Goal: Transaction & Acquisition: Purchase product/service

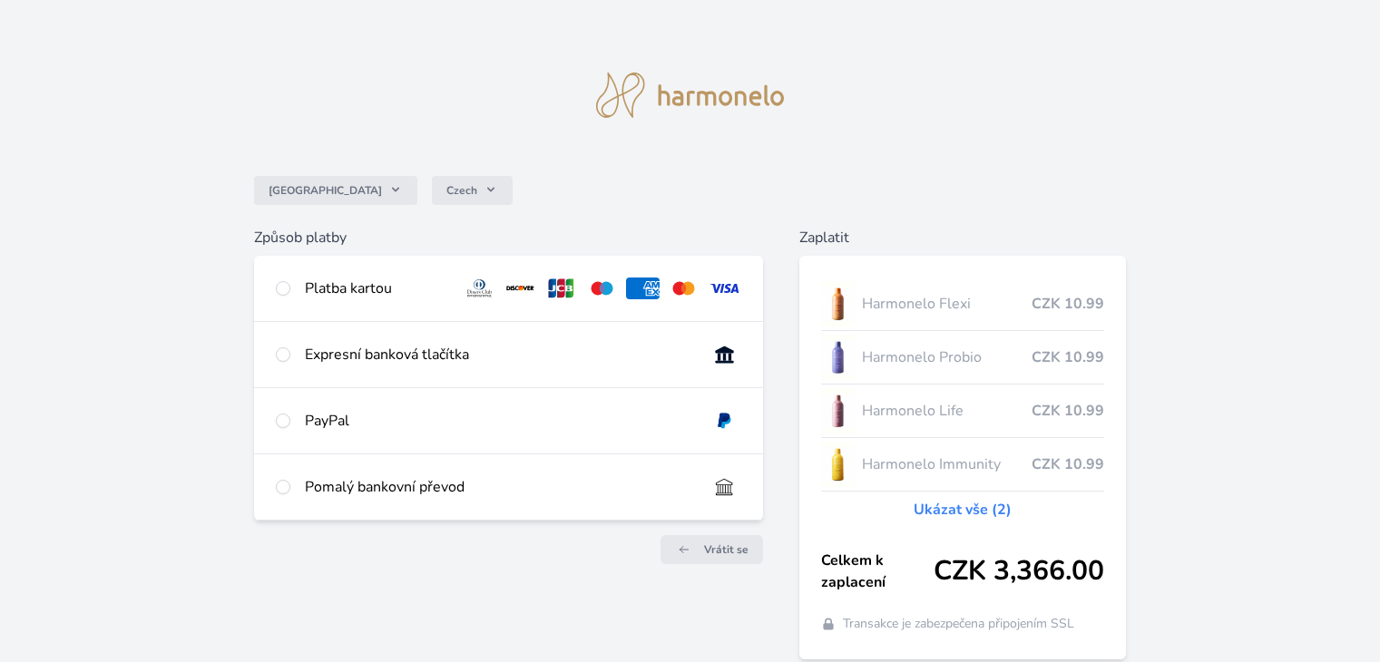
scroll to position [76, 0]
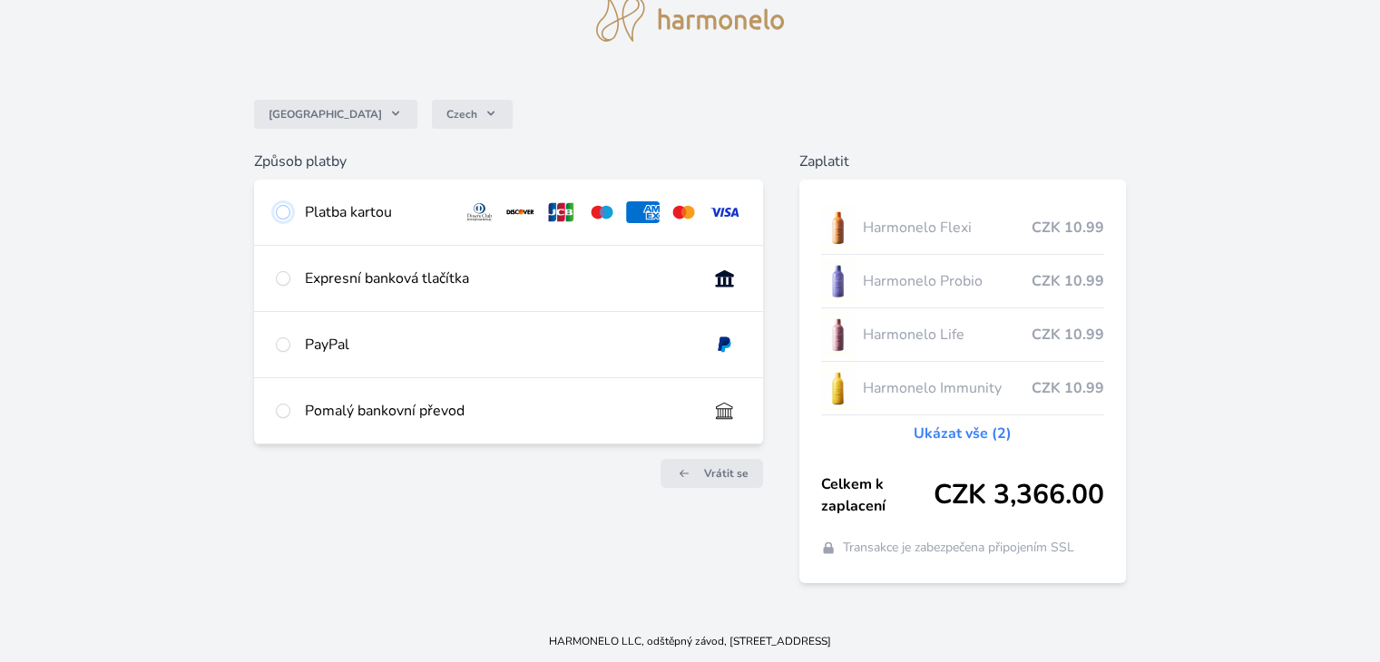
click at [278, 210] on input "radio" at bounding box center [283, 212] width 15 height 15
radio input "true"
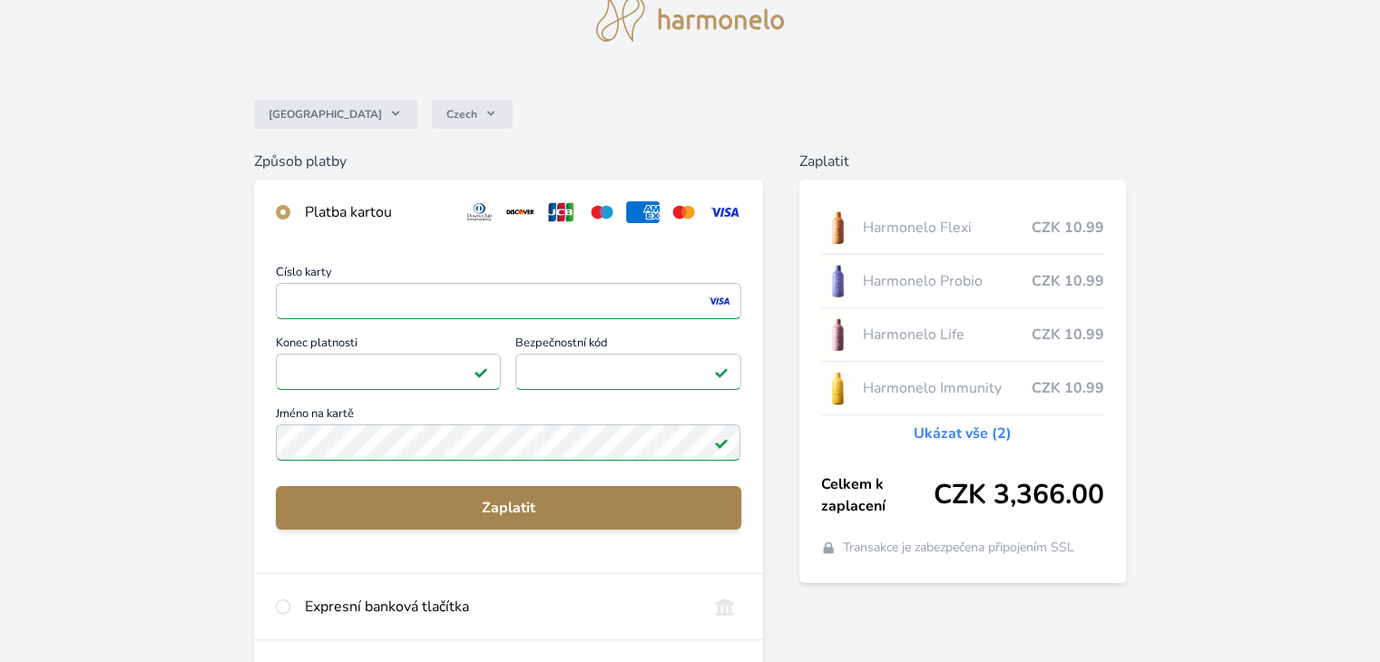
click at [477, 499] on span "Zaplatit" at bounding box center [507, 508] width 435 height 22
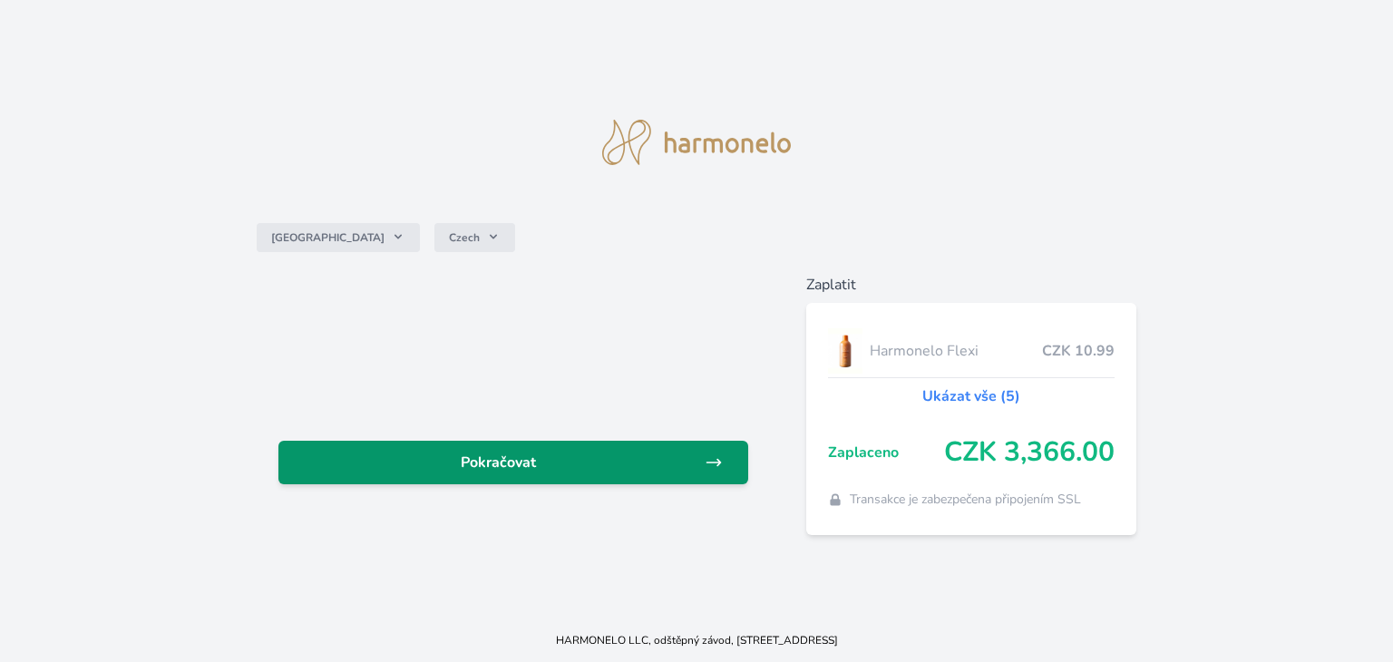
click at [476, 467] on span "Pokračovat" at bounding box center [499, 463] width 412 height 22
